Goal: Find specific page/section: Find specific page/section

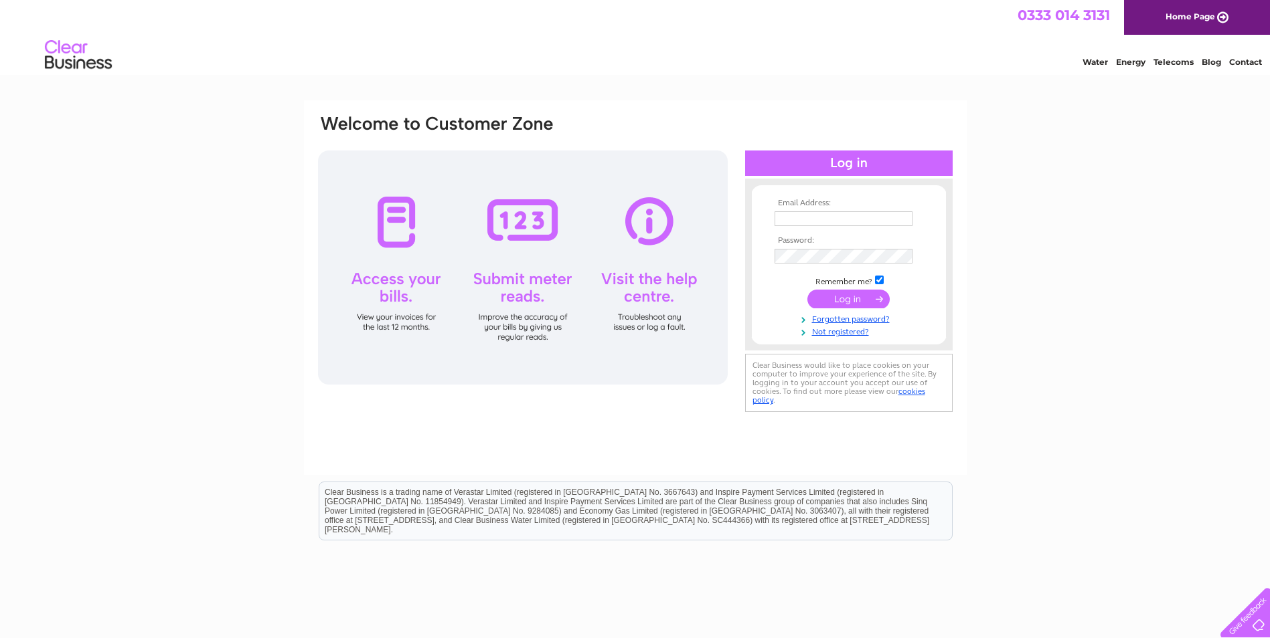
type input "kirstine.okane@ampcontracting.co.uk"
click at [850, 295] on input "submit" at bounding box center [848, 299] width 82 height 19
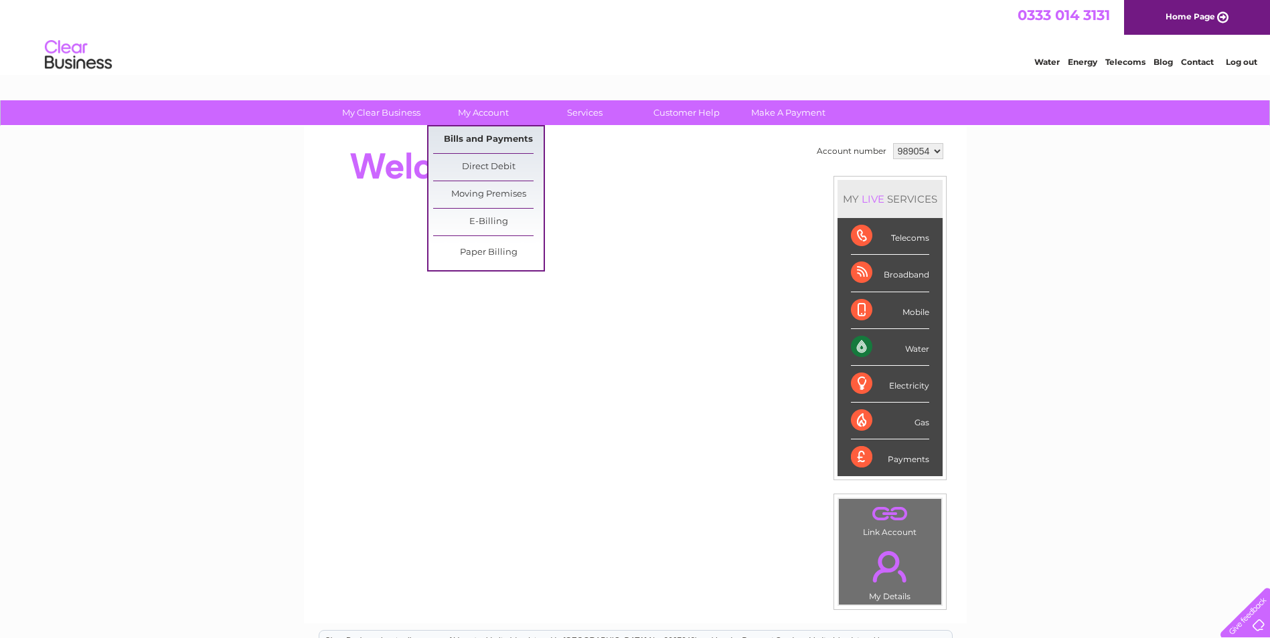
click at [487, 141] on link "Bills and Payments" at bounding box center [488, 139] width 110 height 27
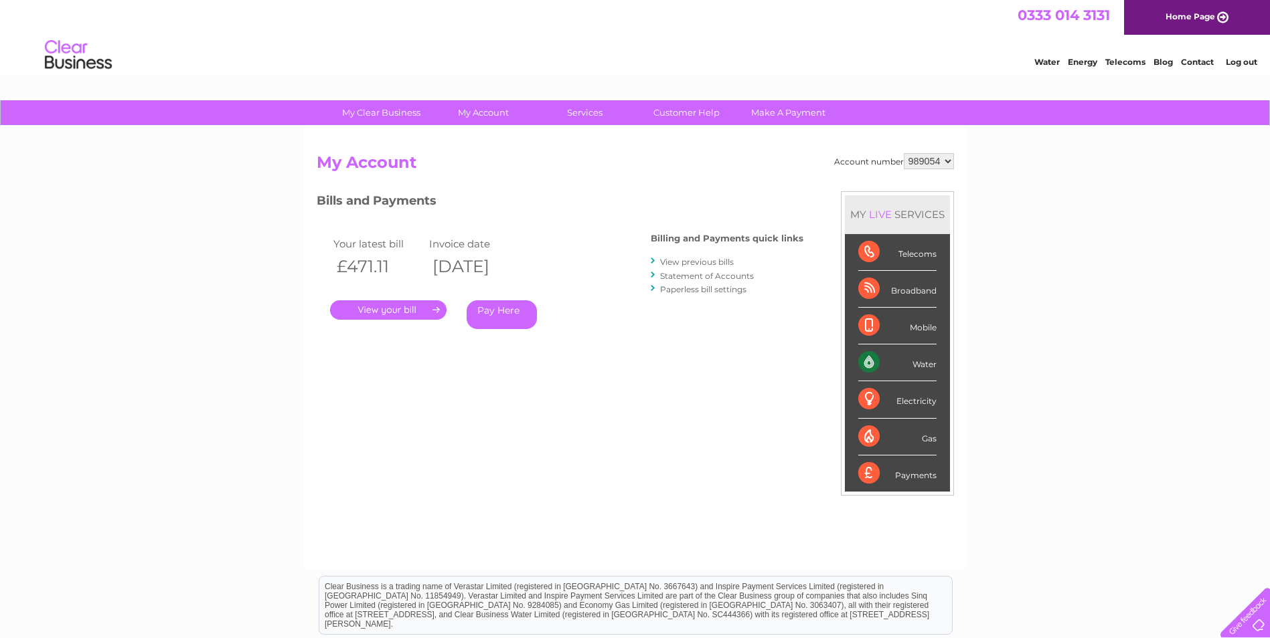
click at [406, 305] on link "." at bounding box center [388, 309] width 116 height 19
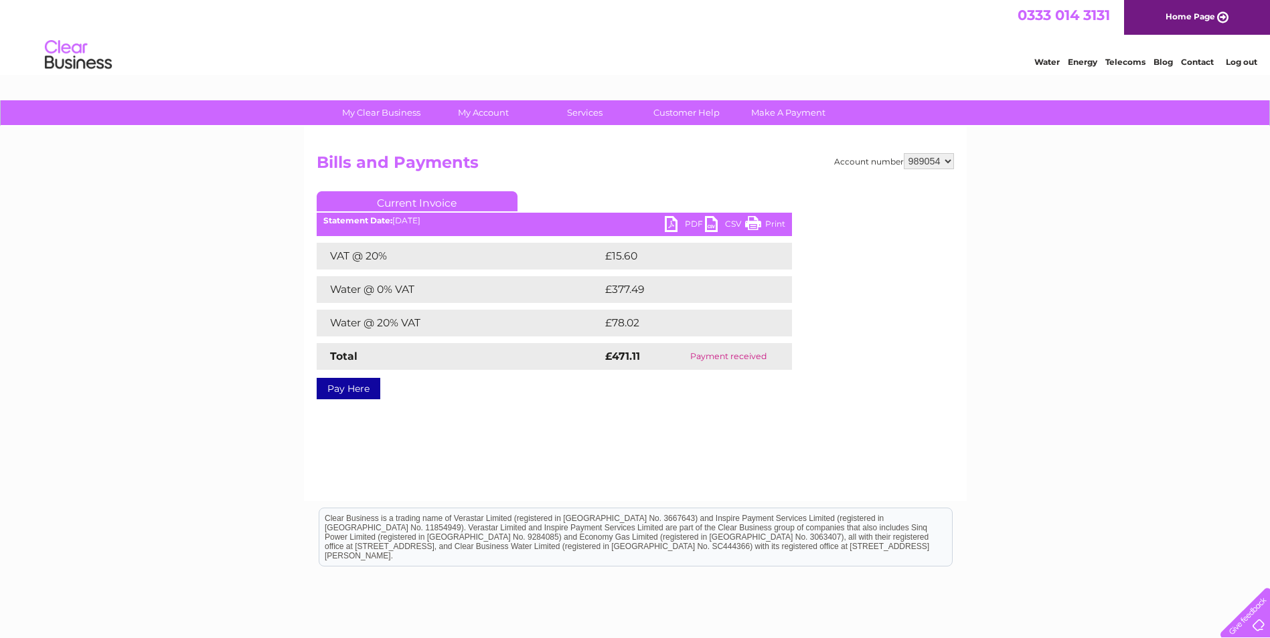
click at [677, 220] on link "PDF" at bounding box center [685, 225] width 40 height 19
